Goal: Check status: Check status

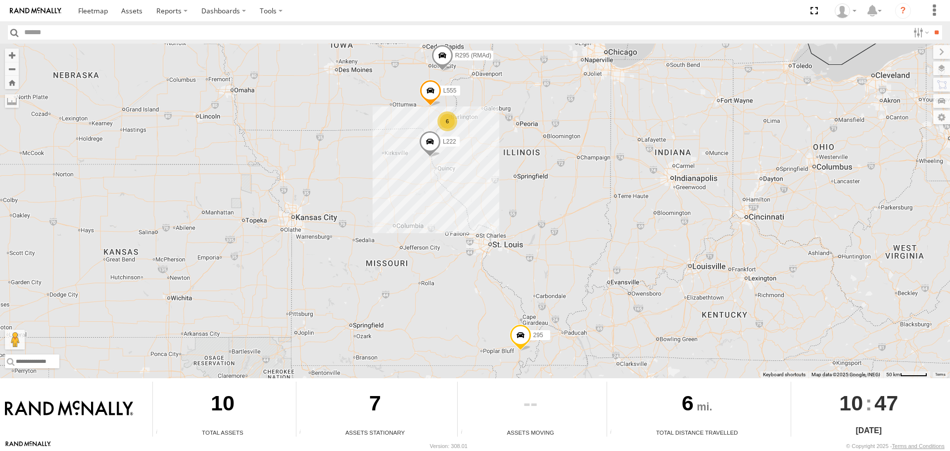
click at [432, 140] on span at bounding box center [430, 144] width 22 height 27
click at [427, 143] on span at bounding box center [430, 144] width 22 height 27
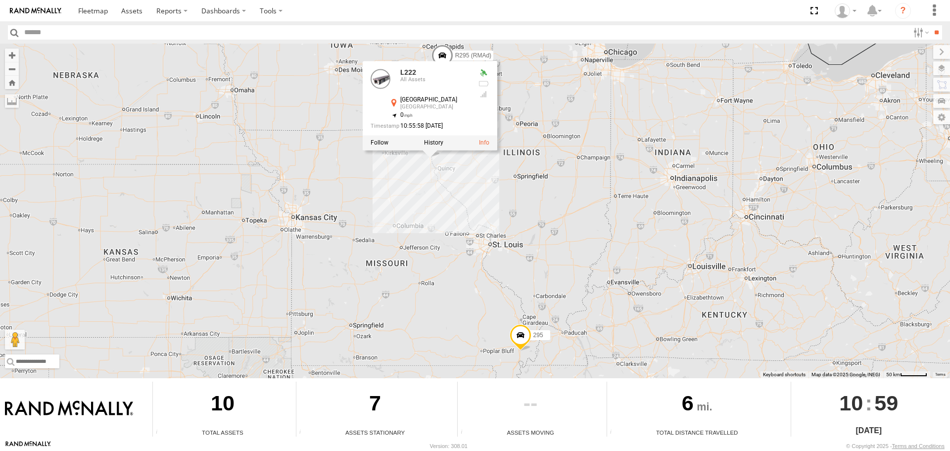
click at [388, 187] on div "6 L222 L555 295 R295 (RMAd) L222 All Assets 320th Ave Canton 40.11837 , -91.537…" at bounding box center [475, 211] width 950 height 335
